Goal: Information Seeking & Learning: Learn about a topic

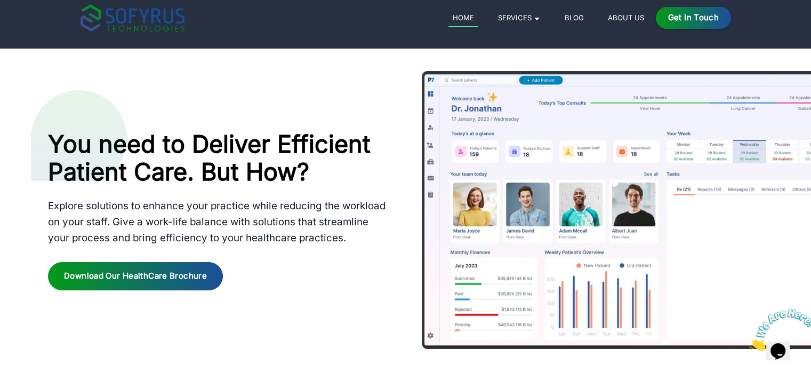
scroll to position [747, 0]
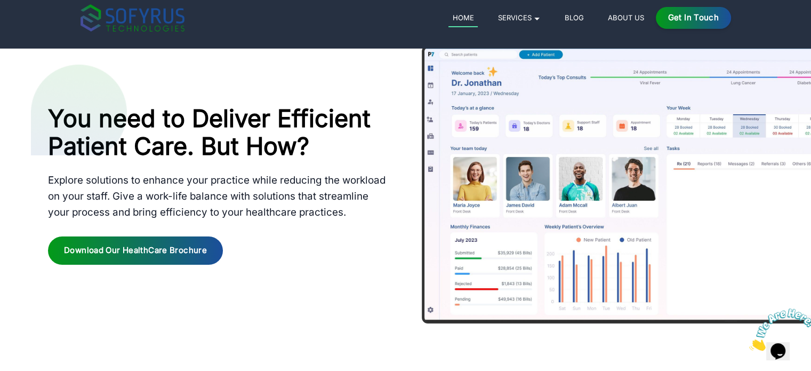
click at [556, 155] on div at bounding box center [617, 184] width 390 height 278
click at [163, 243] on div "Download our HealthCare Brochure" at bounding box center [135, 250] width 175 height 28
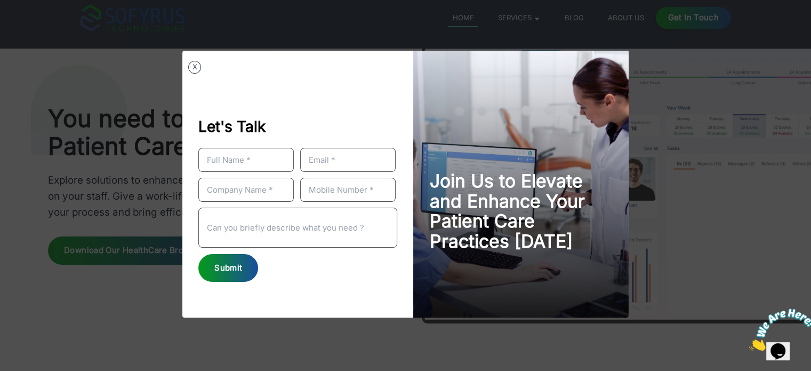
click at [192, 70] on button "X" at bounding box center [194, 67] width 13 height 13
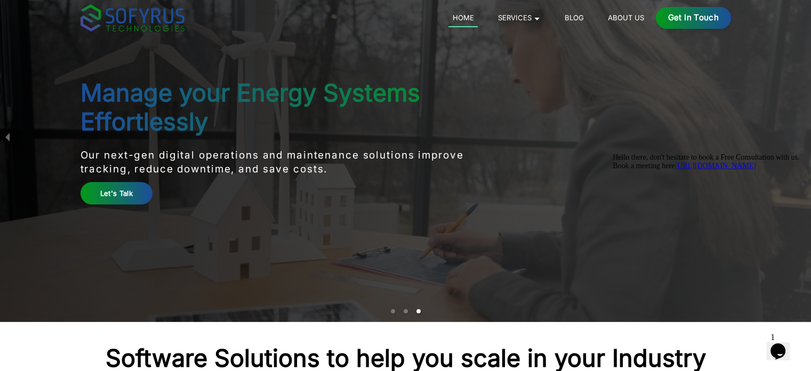
scroll to position [0, 0]
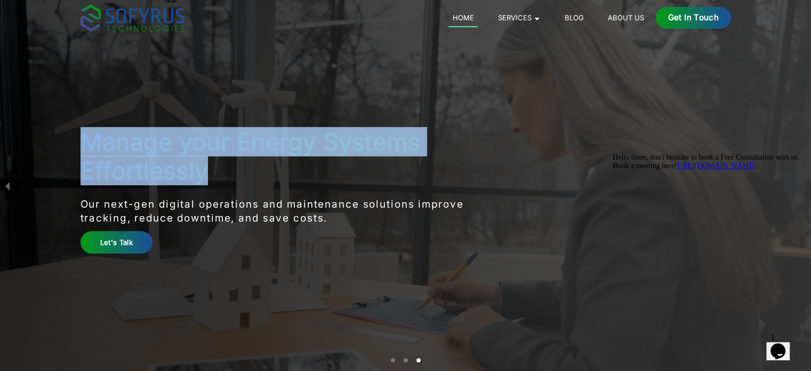
drag, startPoint x: 75, startPoint y: 146, endPoint x: 243, endPoint y: 171, distance: 169.9
click at [243, 171] on main "Manage your Energy Systems Effortlessly Our next-gen digital operations and mai…" at bounding box center [406, 185] width 683 height 371
click at [252, 170] on h2 "Manage your Energy Systems Effortlessly" at bounding box center [298, 156] width 434 height 58
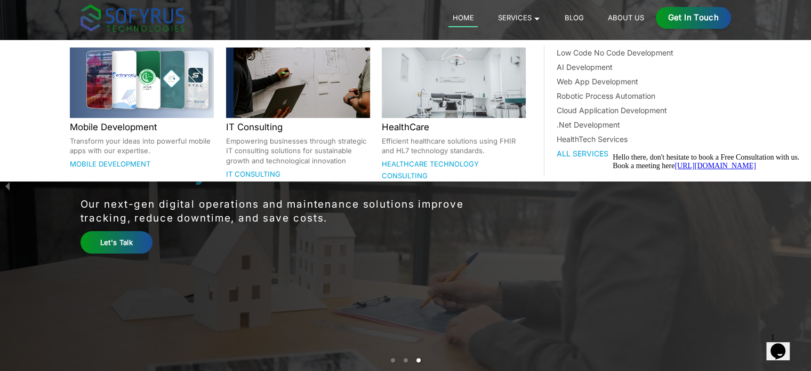
click at [520, 17] on link "Services 🞃" at bounding box center [519, 17] width 51 height 13
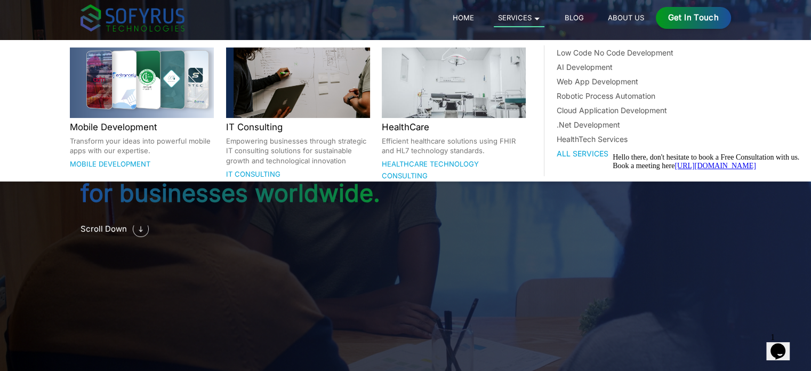
click at [434, 166] on link "Healthcare Technology Consulting" at bounding box center [430, 169] width 97 height 21
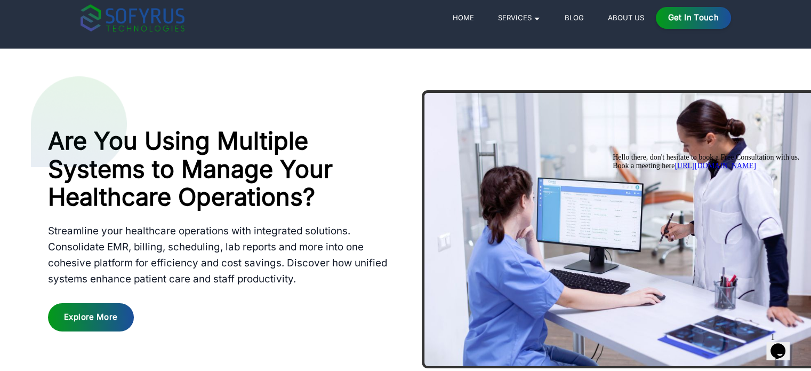
scroll to position [427, 0]
